Goal: Task Accomplishment & Management: Complete application form

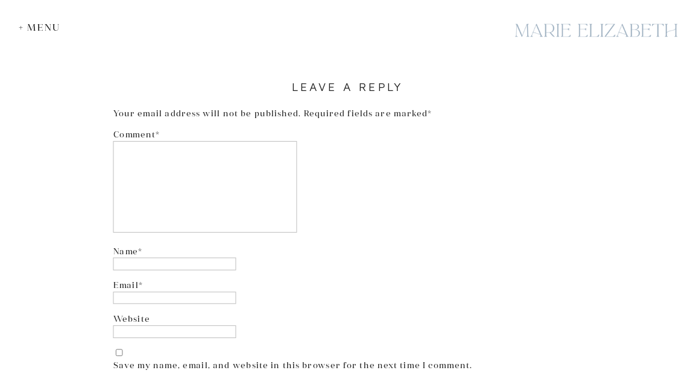
scroll to position [5246, 0]
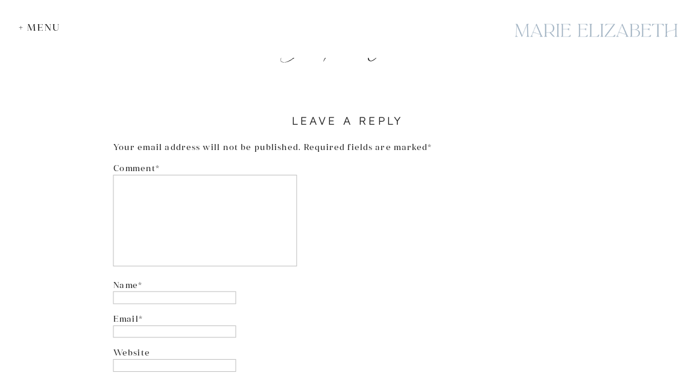
click at [174, 198] on textarea "Comment *" at bounding box center [205, 220] width 184 height 92
click at [231, 206] on textarea "Comment *" at bounding box center [205, 220] width 184 height 92
click at [227, 295] on input "Name *" at bounding box center [174, 297] width 123 height 13
type input "**********"
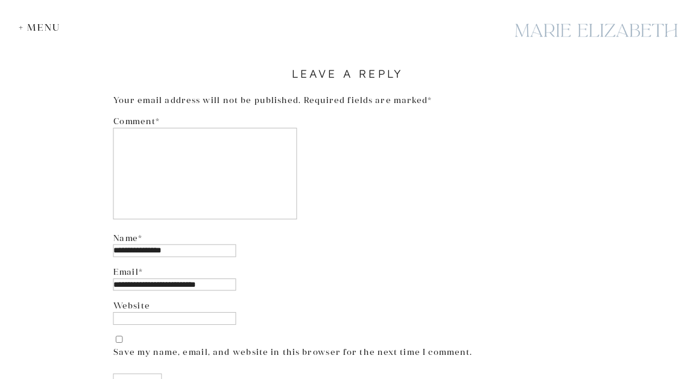
scroll to position [5306, 0]
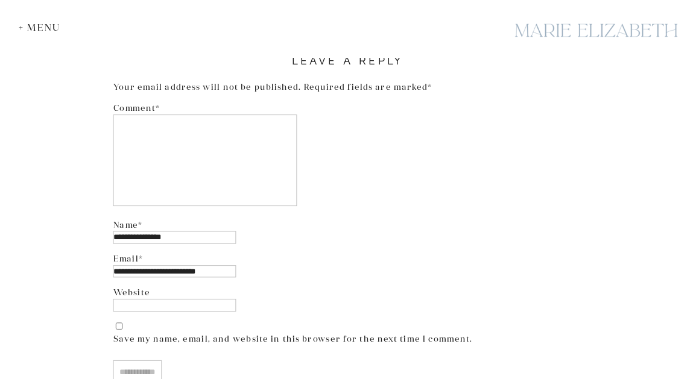
click at [225, 300] on input "Website" at bounding box center [174, 305] width 123 height 13
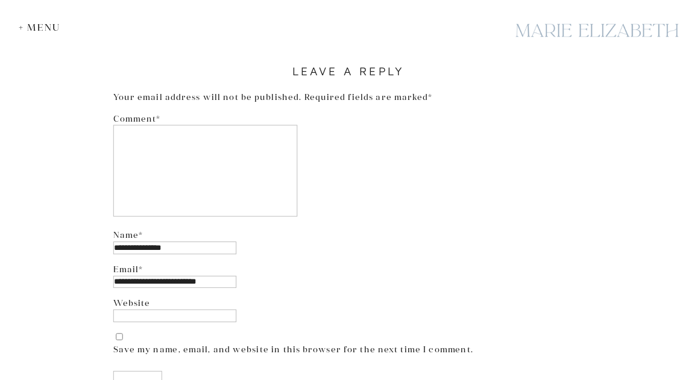
click at [186, 151] on textarea "Comment *" at bounding box center [205, 171] width 184 height 92
click at [169, 315] on input "Website" at bounding box center [174, 316] width 123 height 13
paste input "**********"
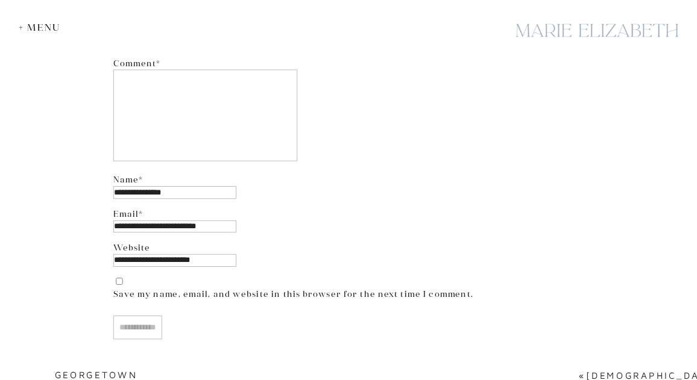
scroll to position [5425, 0]
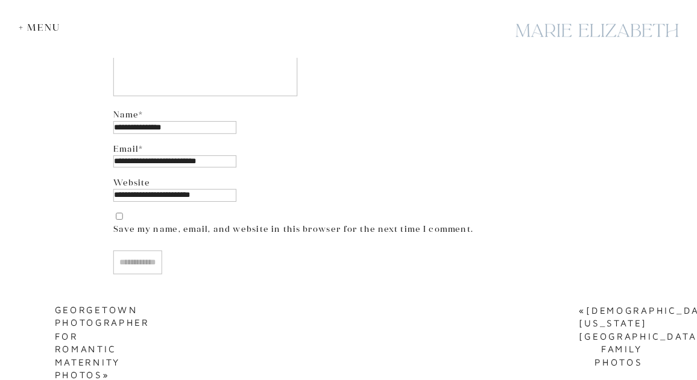
type input "**********"
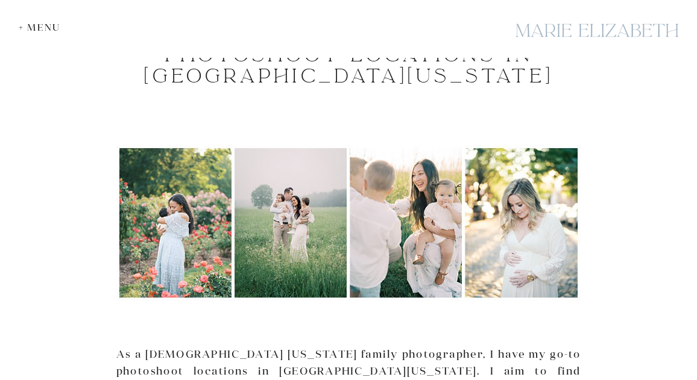
scroll to position [0, 0]
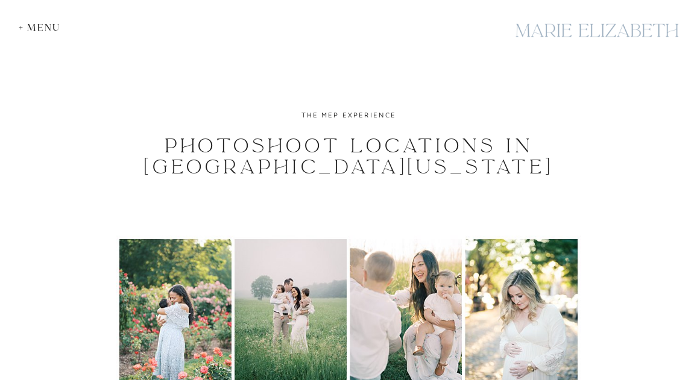
click at [45, 31] on div "+ Menu" at bounding box center [43, 27] width 48 height 11
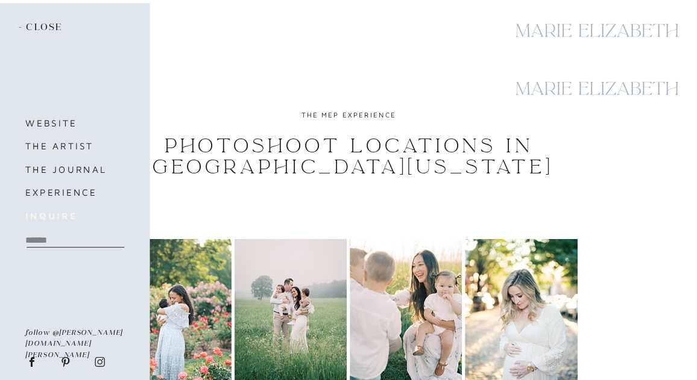
click at [63, 219] on b "inquire" at bounding box center [50, 215] width 51 height 10
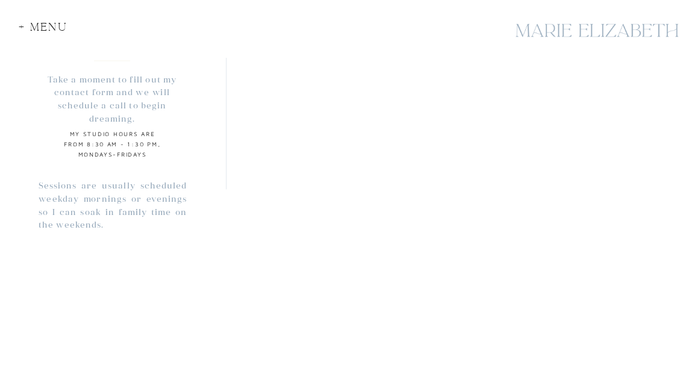
scroll to position [1007, 0]
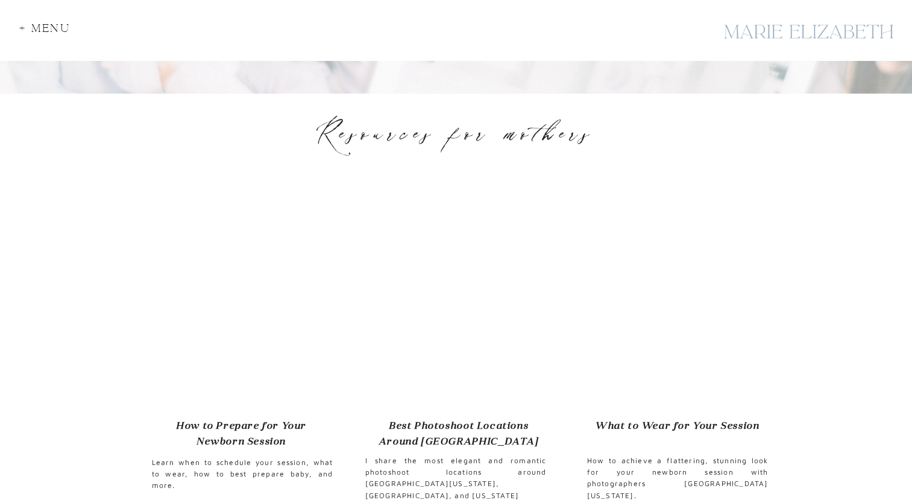
scroll to position [543, 0]
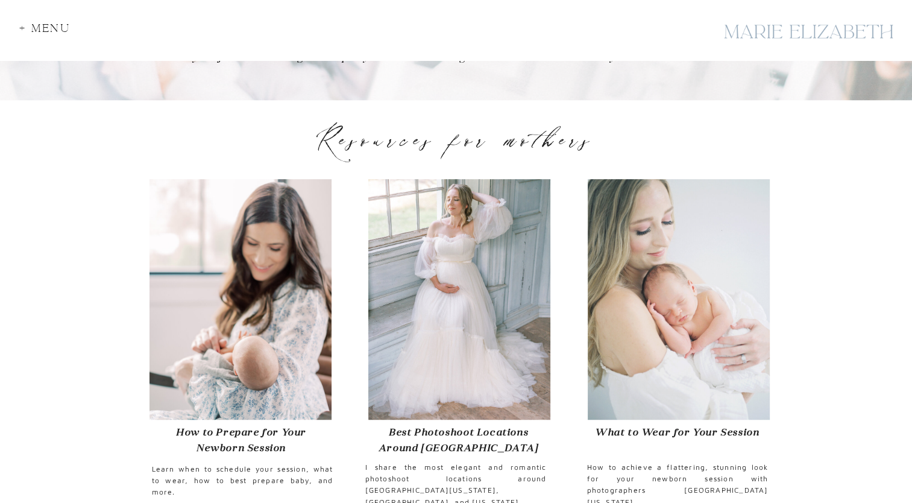
click at [317, 354] on div at bounding box center [241, 299] width 182 height 241
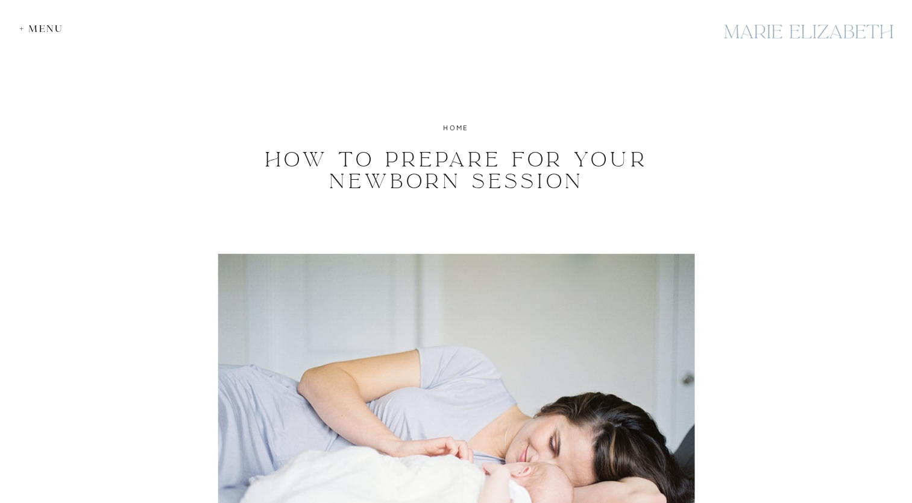
click at [808, 32] on div at bounding box center [808, 32] width 181 height 44
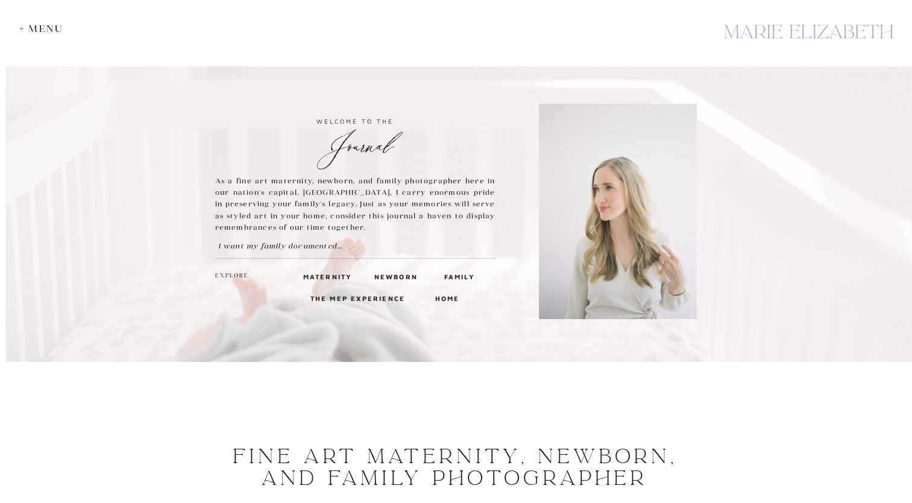
click at [452, 277] on h3 "Family" at bounding box center [458, 276] width 29 height 11
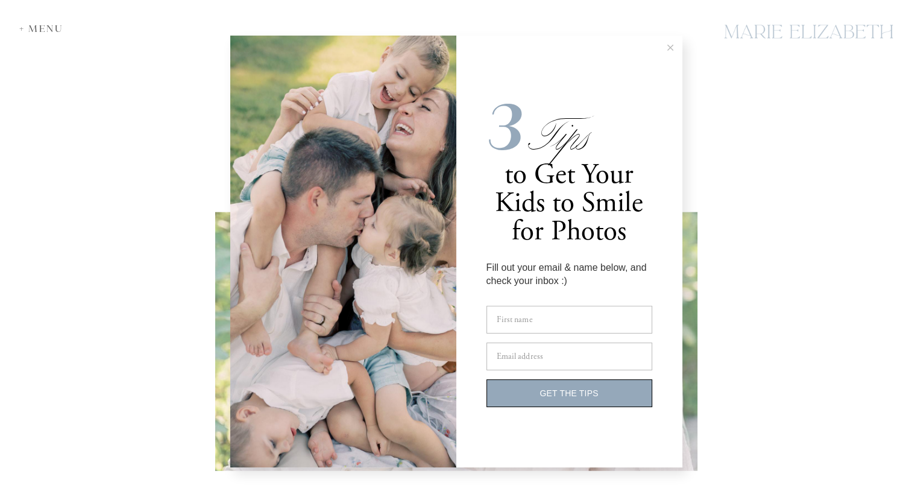
scroll to position [3074, 0]
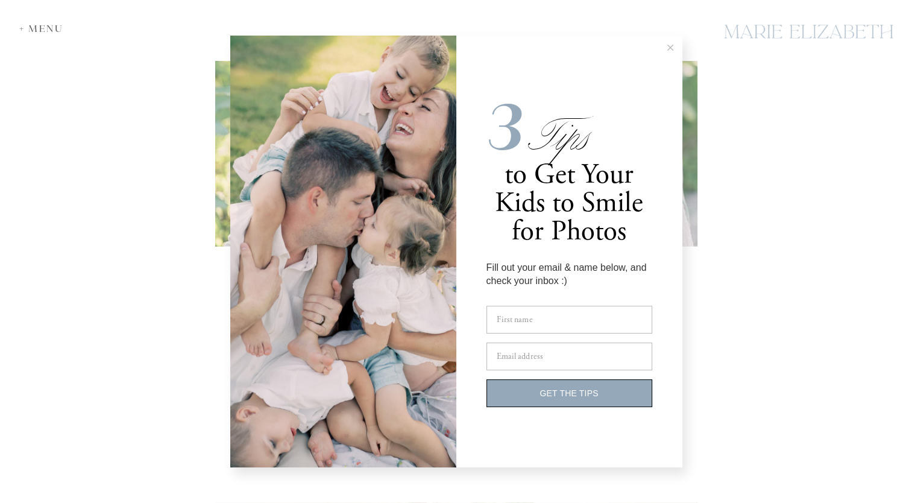
click at [667, 49] on icon at bounding box center [670, 48] width 6 height 6
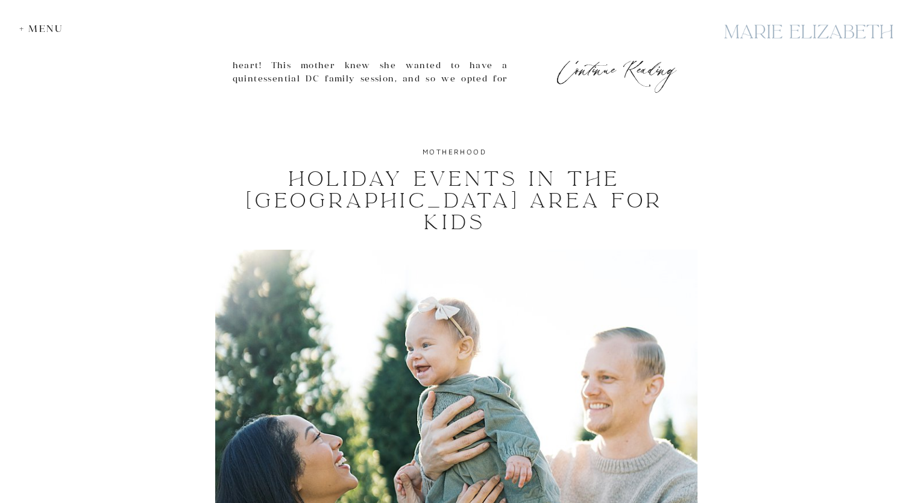
scroll to position [4581, 0]
